Goal: Transaction & Acquisition: Obtain resource

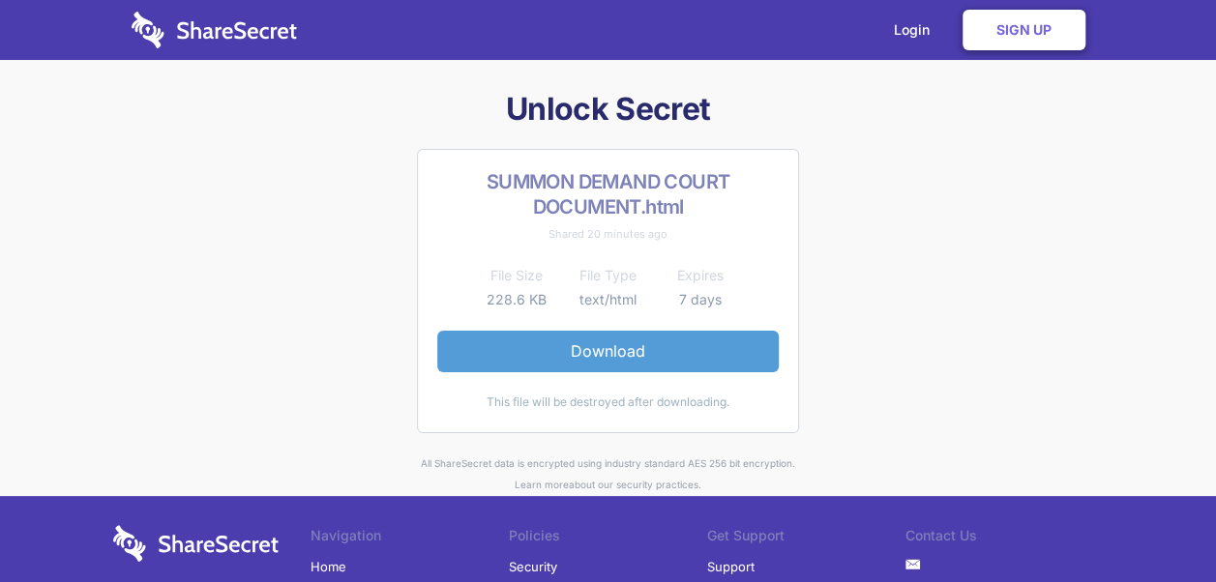
click at [580, 338] on link "Download" at bounding box center [607, 351] width 341 height 41
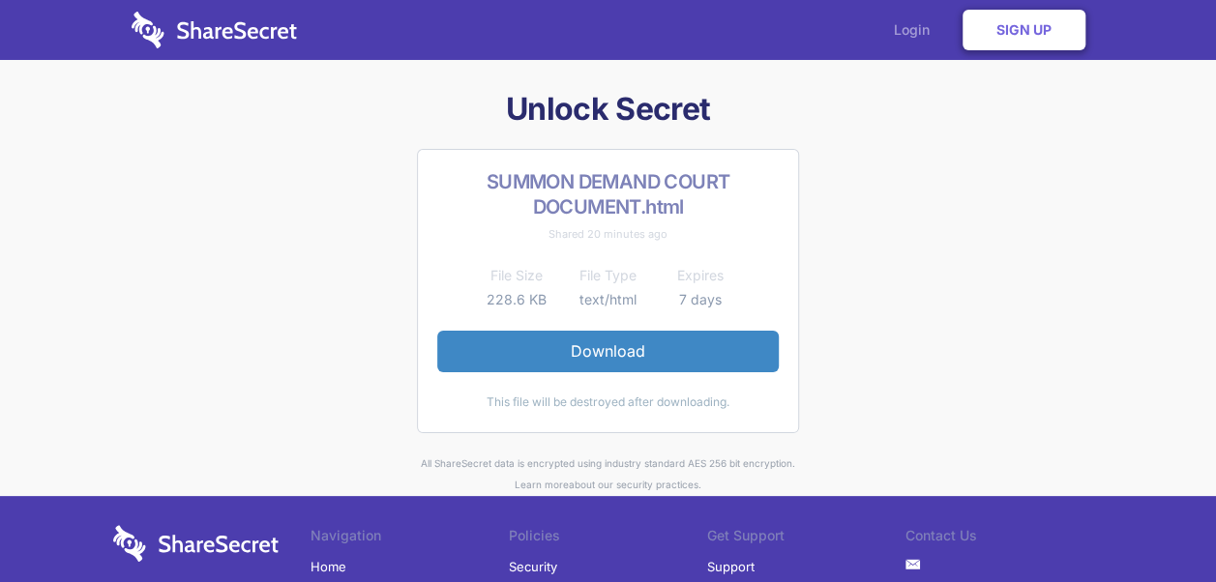
click at [903, 19] on link "Login" at bounding box center [916, 30] width 84 height 60
click at [1023, 20] on link "Sign Up" at bounding box center [1023, 30] width 123 height 41
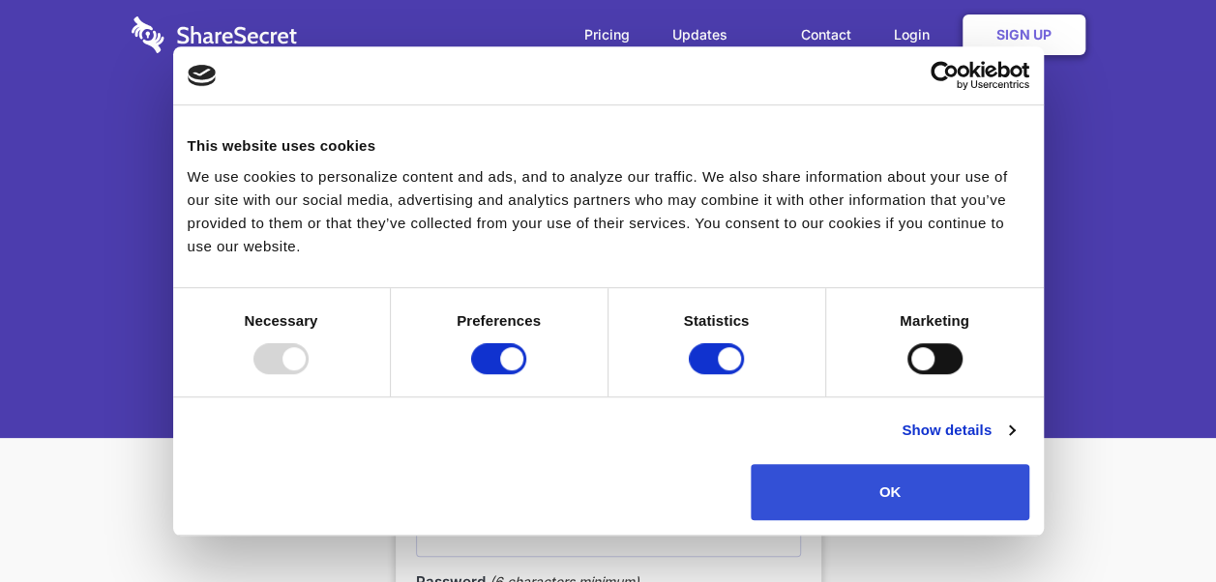
click at [979, 486] on button "OK" at bounding box center [890, 492] width 278 height 56
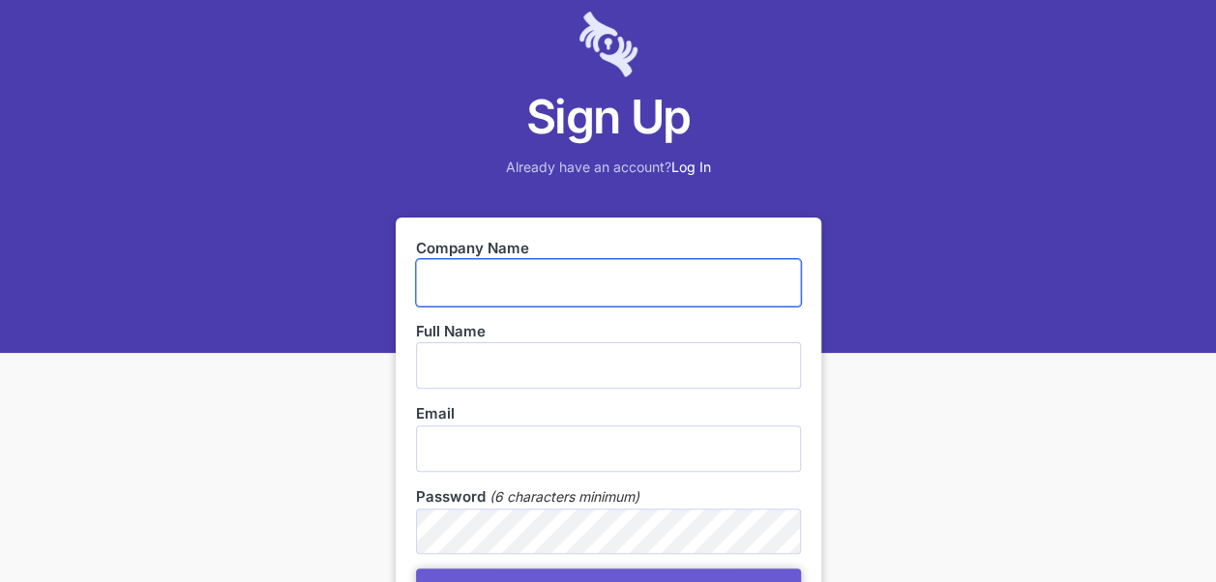
scroll to position [67, 0]
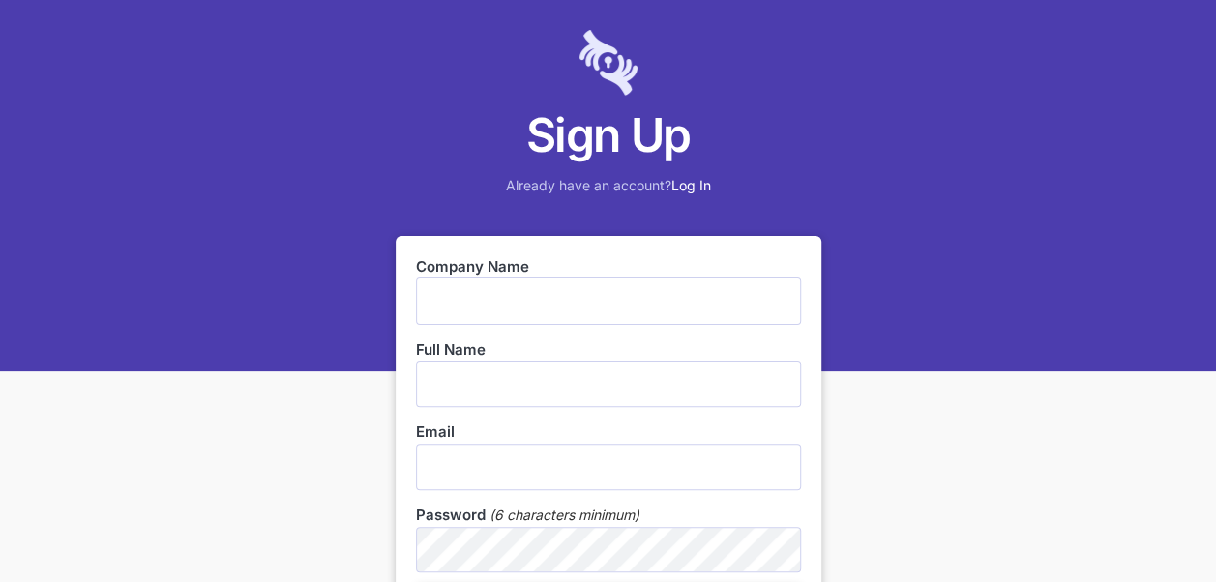
drag, startPoint x: 1107, startPoint y: 236, endPoint x: 1019, endPoint y: 230, distance: 88.2
click at [1106, 235] on div "Sign Up Already have an account? Log In" at bounding box center [608, 152] width 1216 height 438
